Goal: Information Seeking & Learning: Learn about a topic

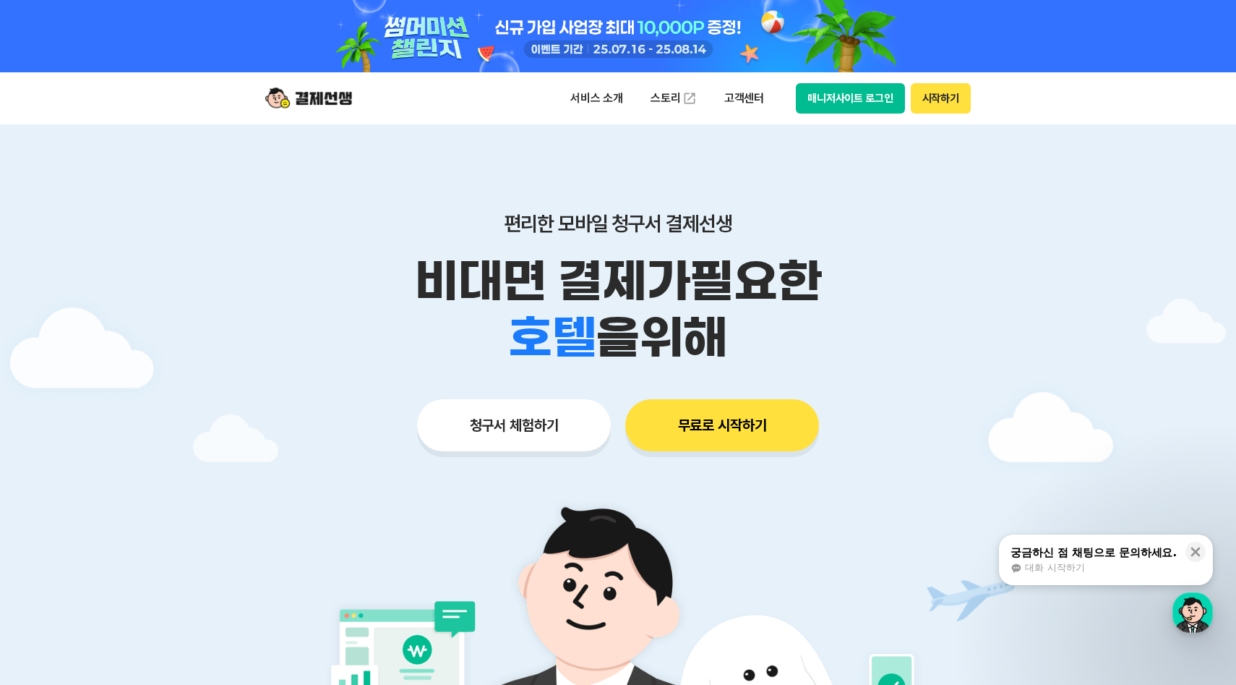
drag, startPoint x: 403, startPoint y: 290, endPoint x: 767, endPoint y: 310, distance: 365.0
click at [767, 310] on div "비대면 결제가 필요한 학원 공부방 호텔 쇼핑몰 병원 배달 보험사 항공사 골프장 을 위해" at bounding box center [618, 309] width 740 height 113
click at [767, 310] on div "학원 공부방 호텔 쇼핑몰 병원 배달 보험사 항공사 골프장 을 위해" at bounding box center [618, 337] width 740 height 56
drag, startPoint x: 753, startPoint y: 328, endPoint x: 355, endPoint y: 242, distance: 407.4
click at [355, 242] on div "편리한 모바일 청구서 결제선생 비대면 결제가 필요한 학원 공부방 호텔 쇼핑몰 병원 배달 보험사 항공사 골프장 을 위해" at bounding box center [618, 288] width 740 height 155
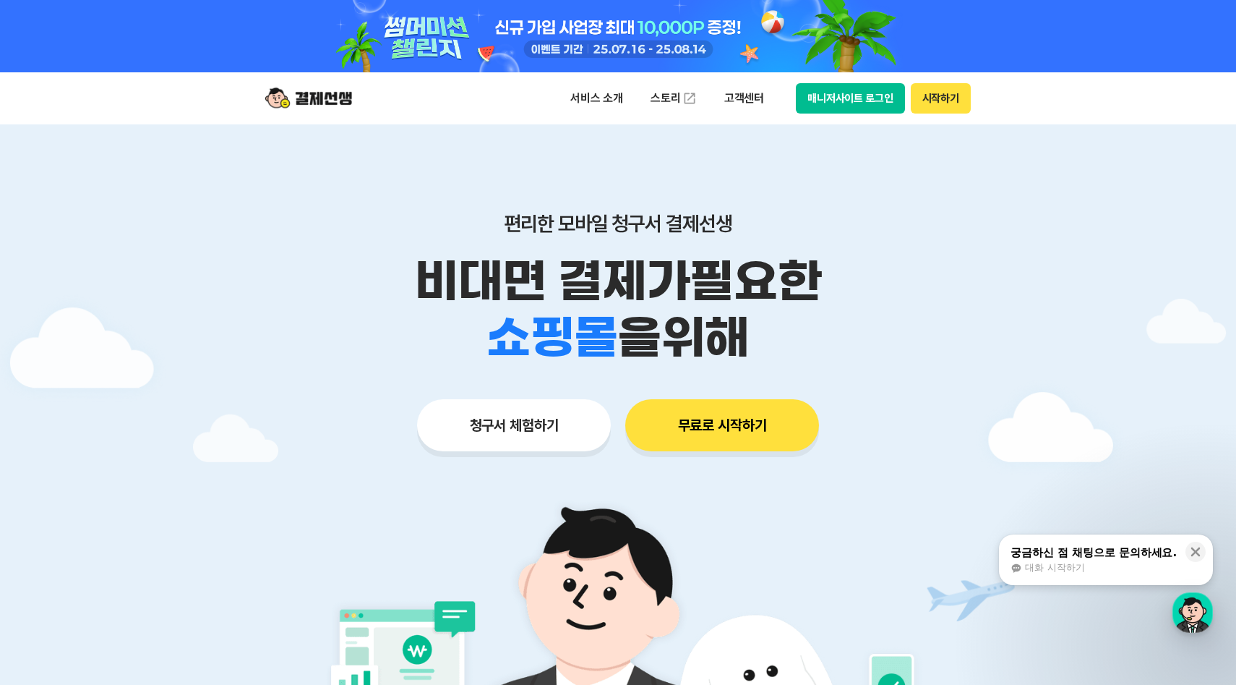
click at [355, 242] on div "편리한 모바일 청구서 결제선생 비대면 결제가 필요한 학원 공부방 호텔 쇼핑몰 병원 배달 보험사 항공사 골프장 을 위해" at bounding box center [618, 288] width 740 height 155
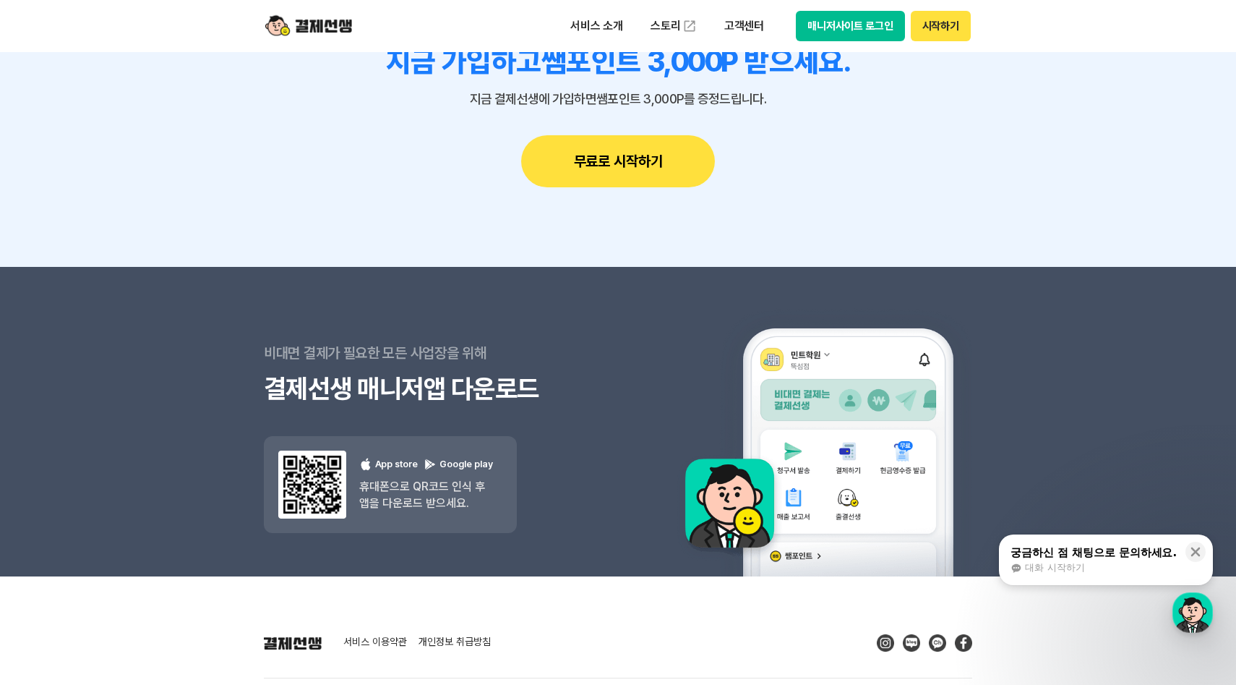
scroll to position [12999, 0]
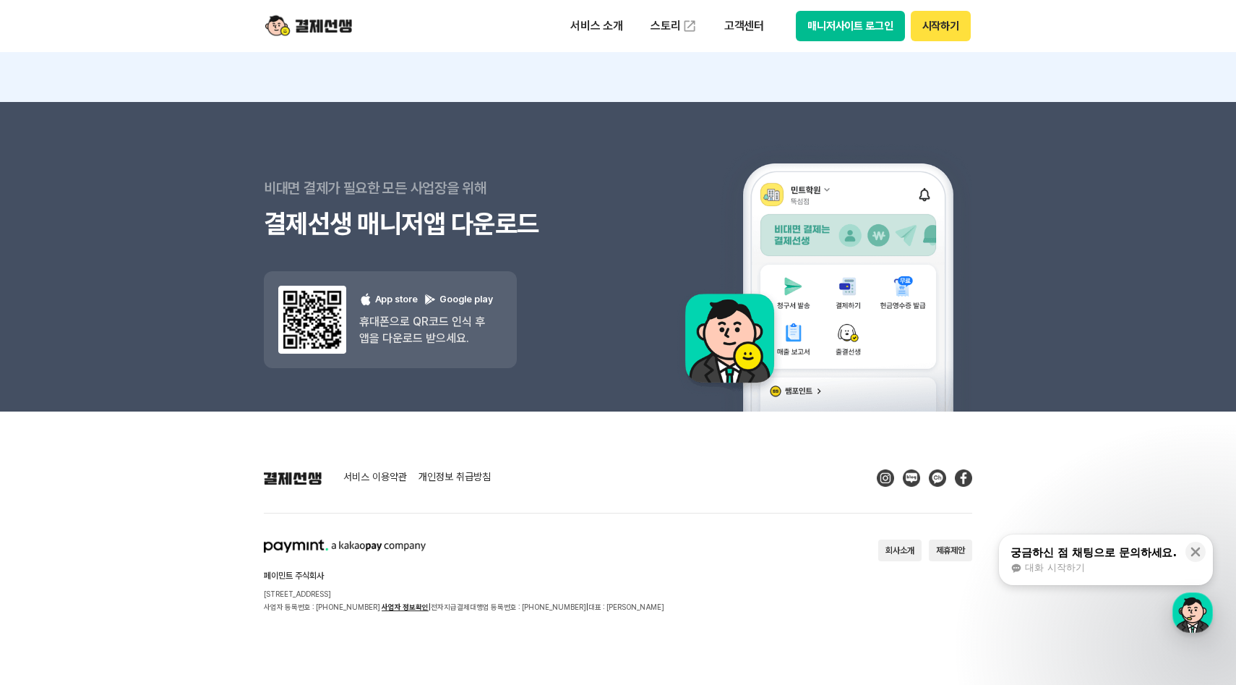
click at [382, 603] on link "사업자 정보확인" at bounding box center [405, 606] width 47 height 9
click at [338, 620] on footer "서비스 이용약관 개인정보 취급방침 페이민트 주식회사 [STREET_ADDRESS] 사업자 등록번호 : [PHONE_NUMBER] 사업자 정보확…" at bounding box center [618, 548] width 1236 height 274
drag, startPoint x: 419, startPoint y: 608, endPoint x: 472, endPoint y: 609, distance: 53.5
click at [472, 609] on p "사업자 등록번호 : [PHONE_NUMBER] 사업자 정보확인 | 전자지급결제대행업 등록번호 : [PHONE_NUMBER] | 대표 : [PE…" at bounding box center [464, 606] width 401 height 13
copy p "전자지급결제대행업"
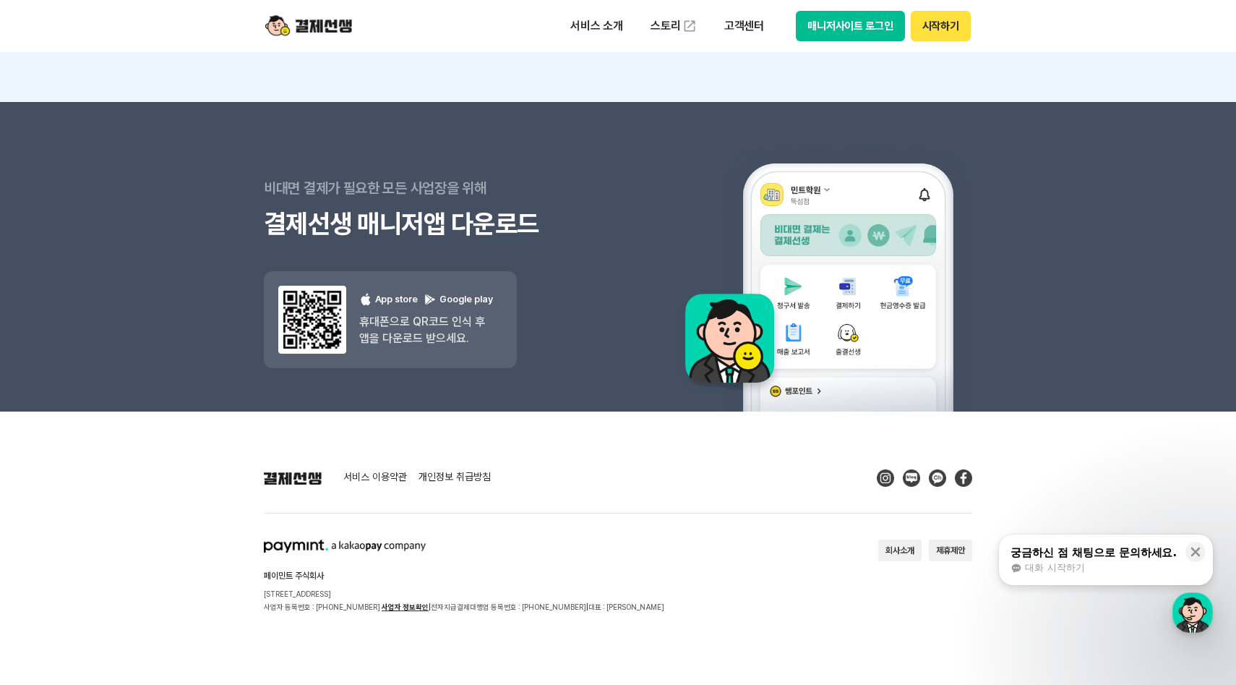
click at [516, 482] on section "서비스 이용약관 개인정보 취급방침" at bounding box center [618, 477] width 709 height 17
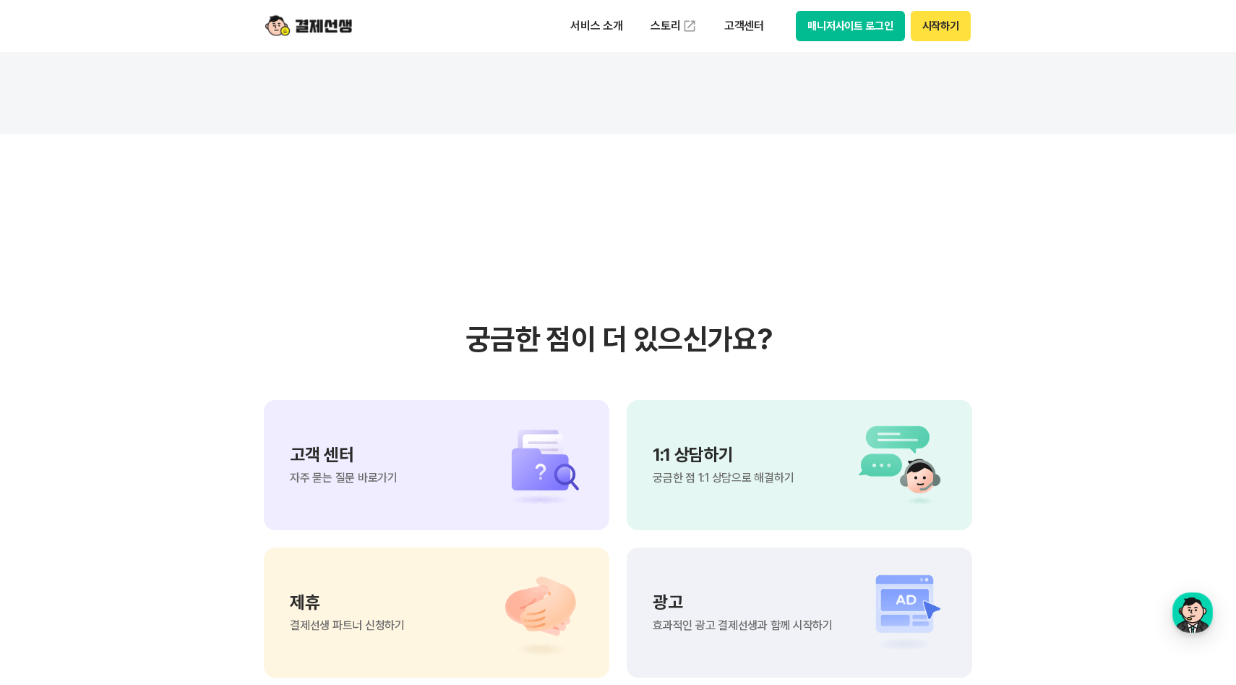
scroll to position [11935, 0]
click at [475, 334] on h3 "궁금한 점이 더 있으신가요?" at bounding box center [618, 337] width 709 height 35
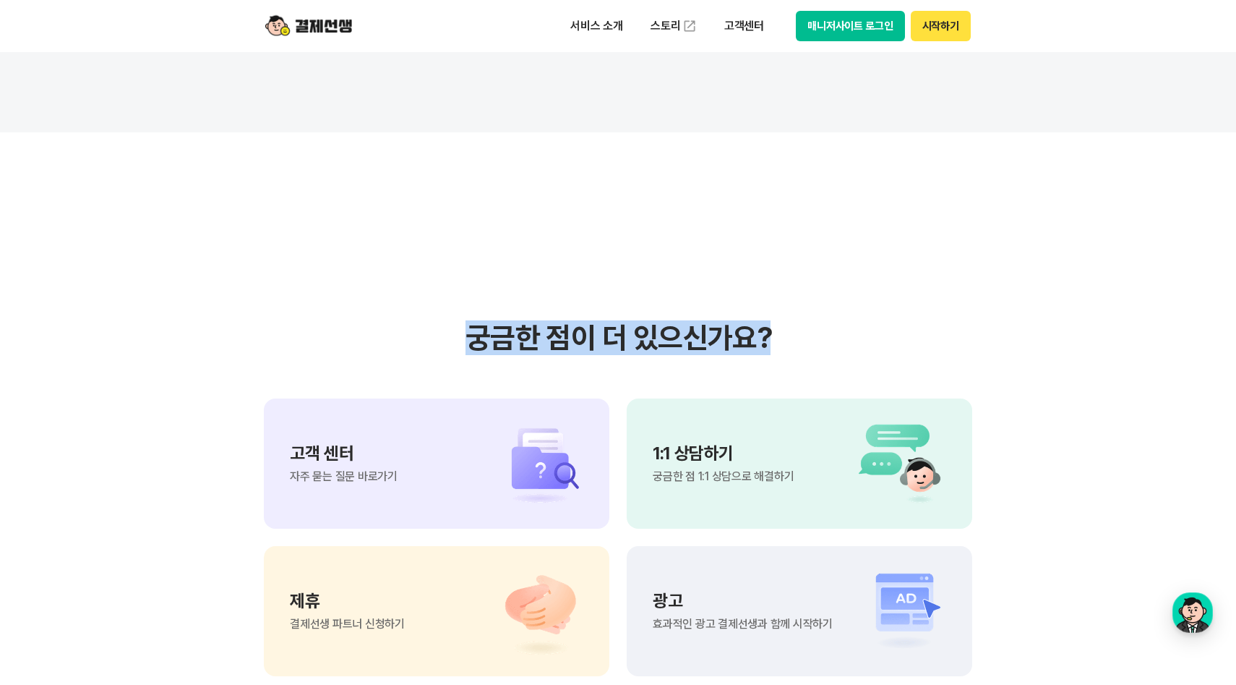
drag, startPoint x: 465, startPoint y: 333, endPoint x: 816, endPoint y: 346, distance: 351.6
click at [816, 346] on h3 "궁금한 점이 더 있으신가요?" at bounding box center [618, 337] width 709 height 35
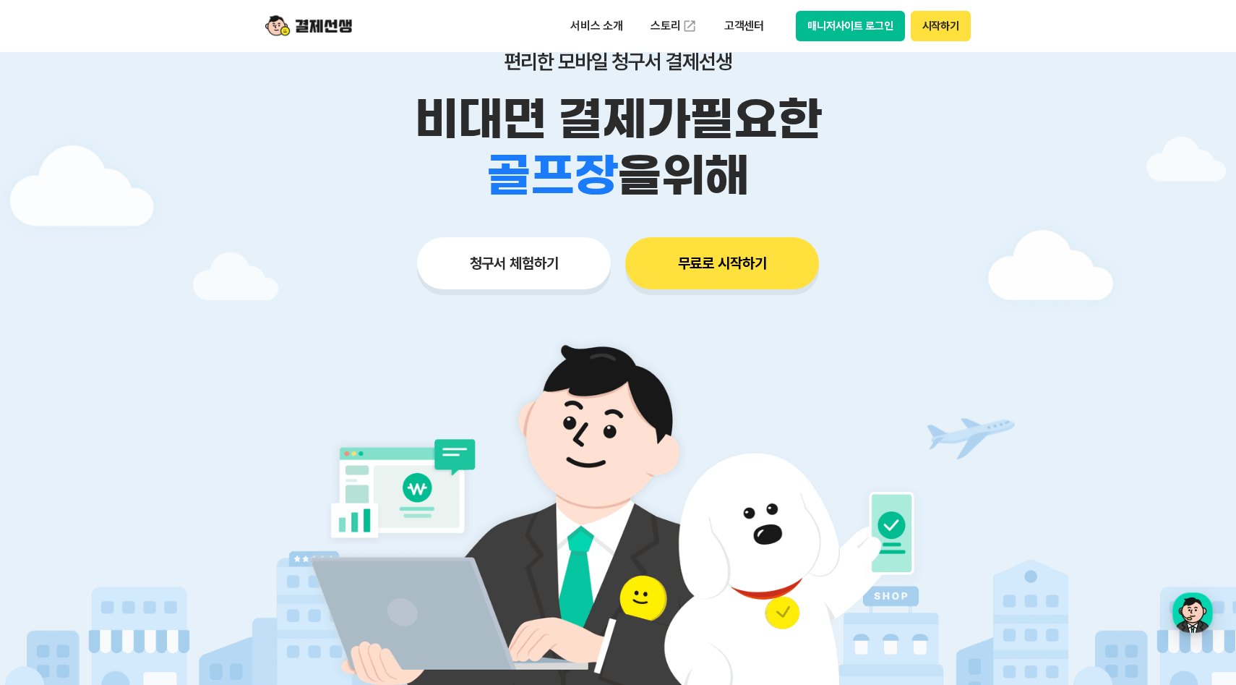
scroll to position [0, 0]
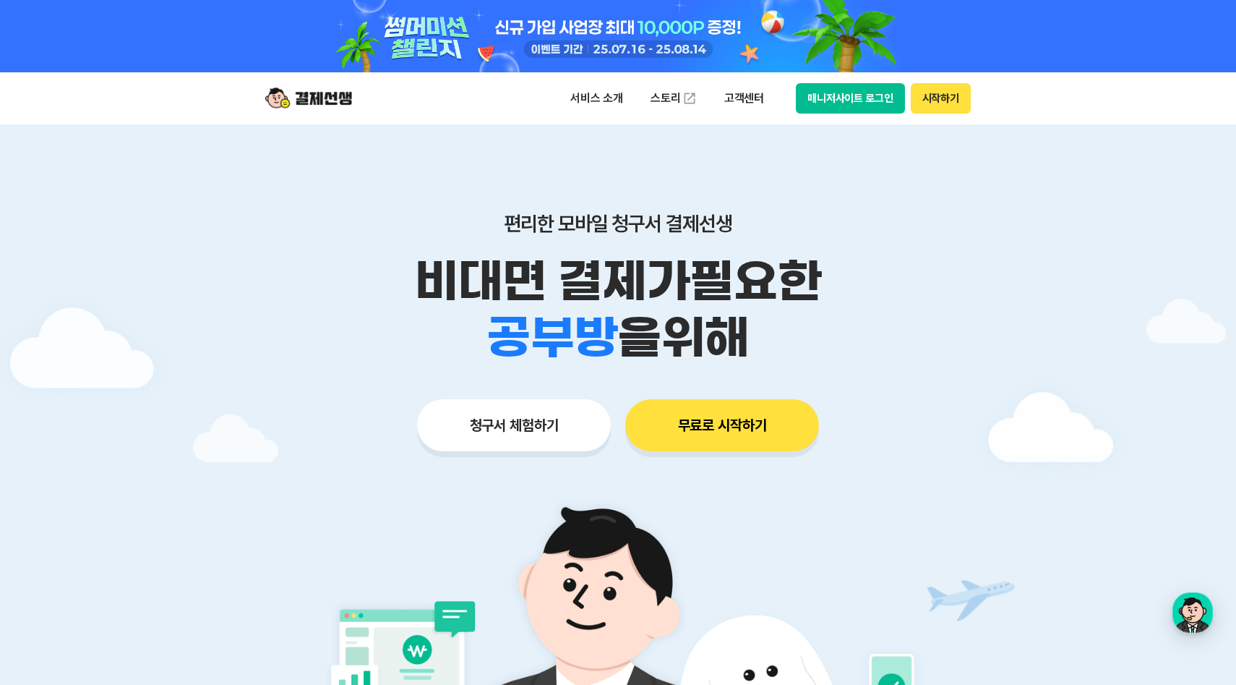
click at [412, 108] on div "서비스 소개 스토리 고객센터 매니저사이트 로그인 시작하기" at bounding box center [618, 98] width 740 height 52
drag, startPoint x: 373, startPoint y: 101, endPoint x: 252, endPoint y: 103, distance: 121.5
click at [252, 103] on div "서비스 소개 스토리 고객센터 매니저사이트 로그인 시작하기" at bounding box center [618, 98] width 740 height 52
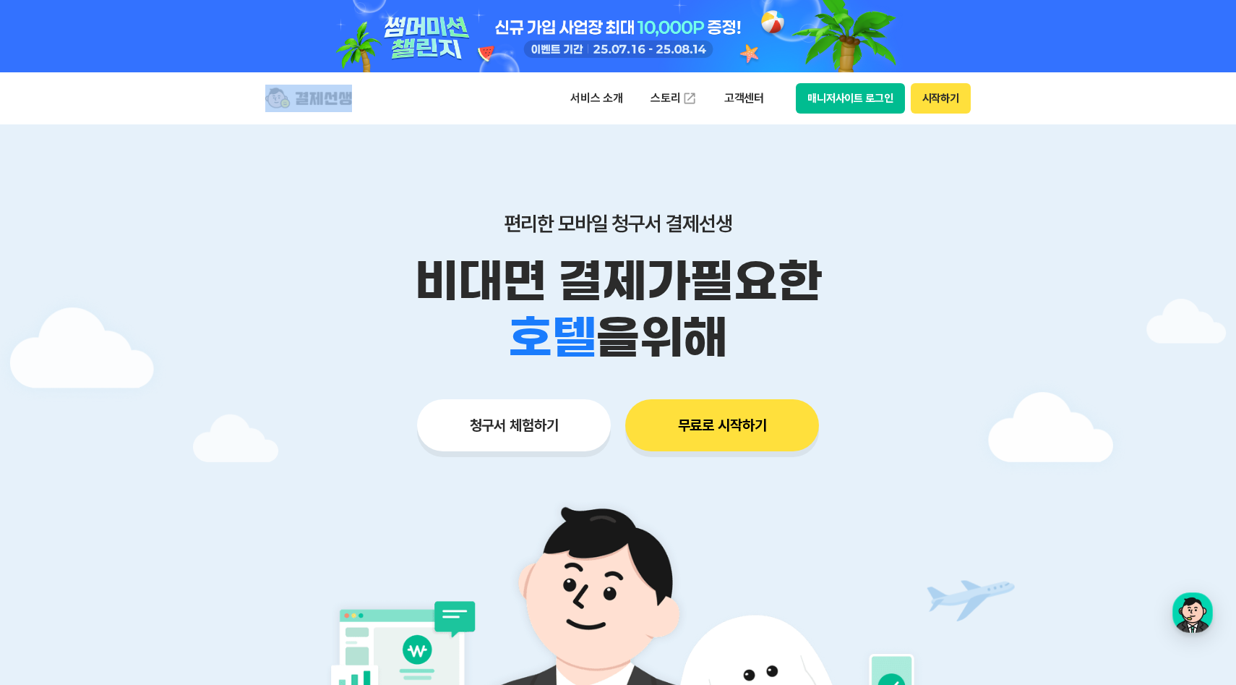
drag, startPoint x: 252, startPoint y: 103, endPoint x: 371, endPoint y: 103, distance: 119.3
click at [365, 103] on div "서비스 소개 스토리 고객센터 매니저사이트 로그인 시작하기" at bounding box center [618, 98] width 740 height 52
click at [371, 103] on div "서비스 소개 스토리 고객센터 매니저사이트 로그인 시작하기" at bounding box center [618, 98] width 740 height 52
